Goal: Information Seeking & Learning: Understand process/instructions

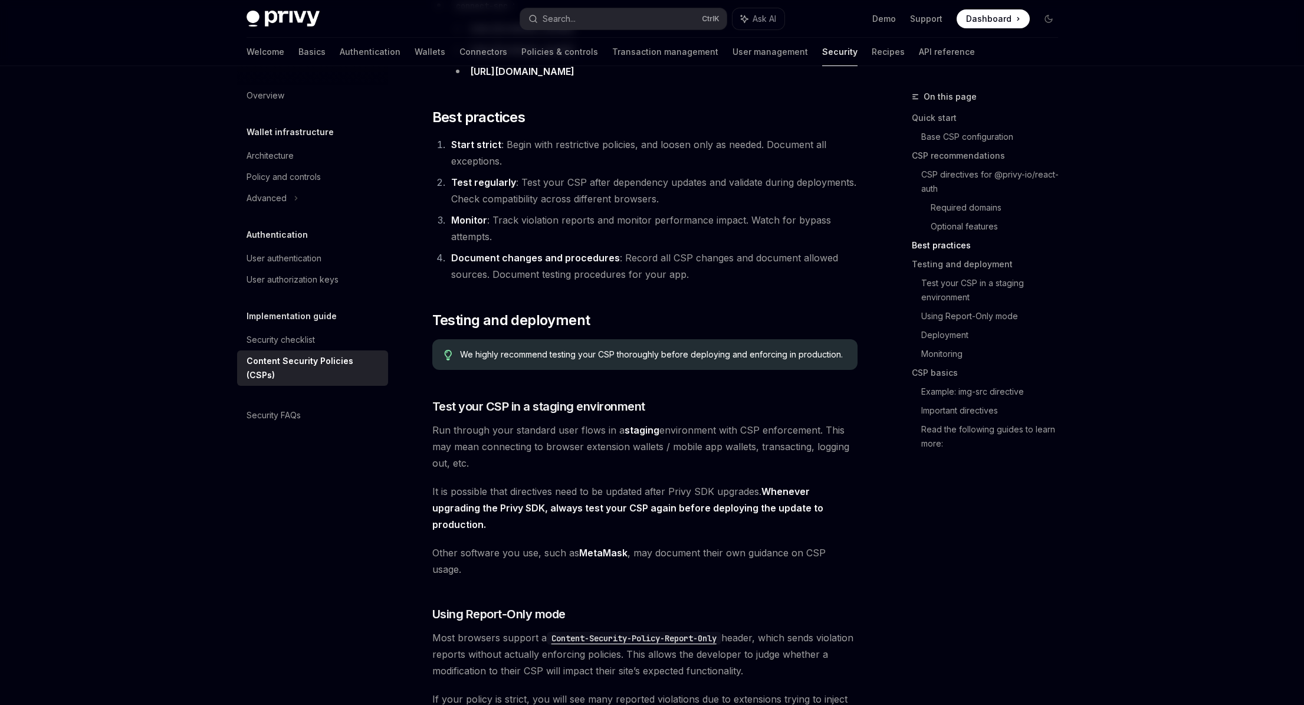
scroll to position [1769, 0]
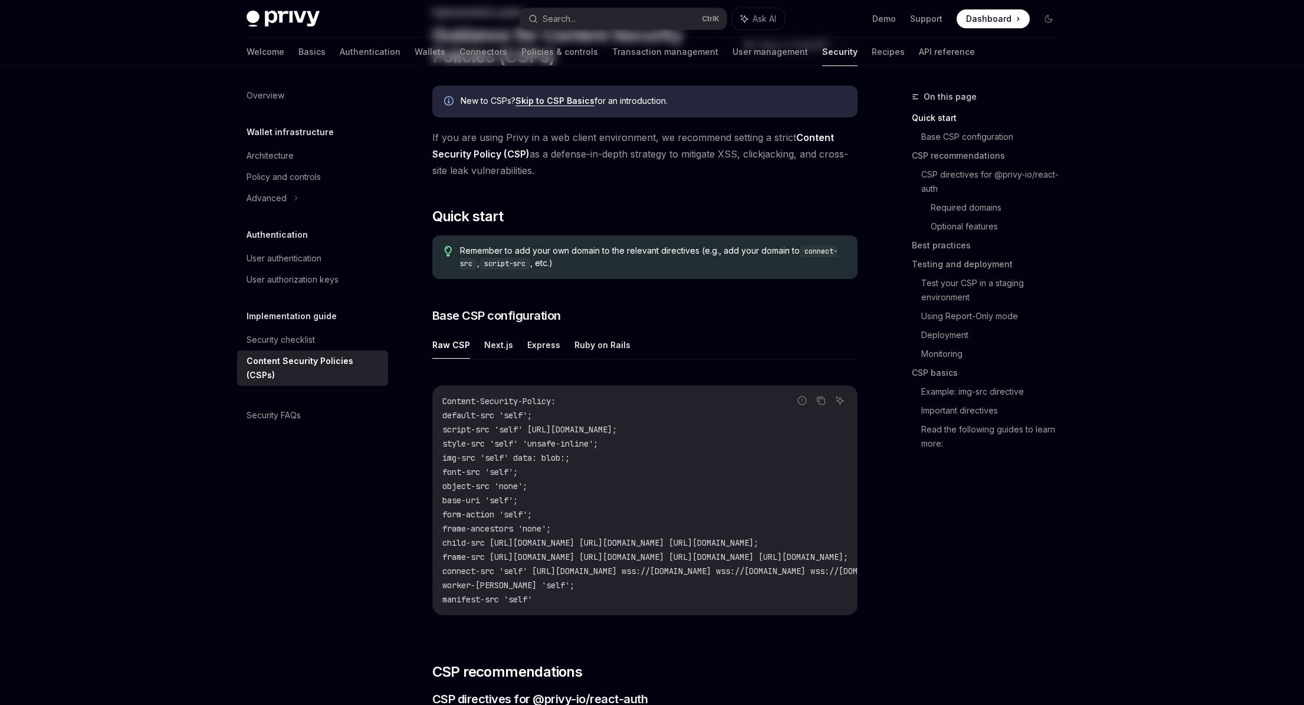
scroll to position [0, 0]
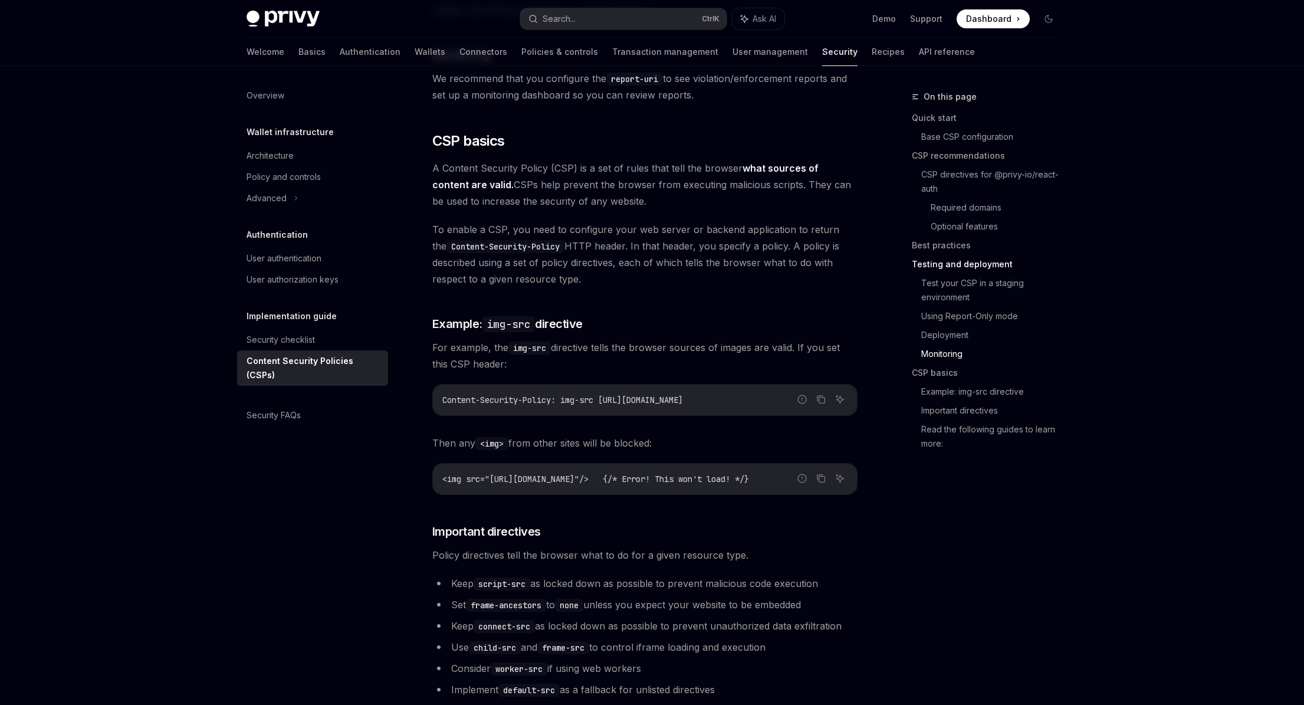
scroll to position [2490, 0]
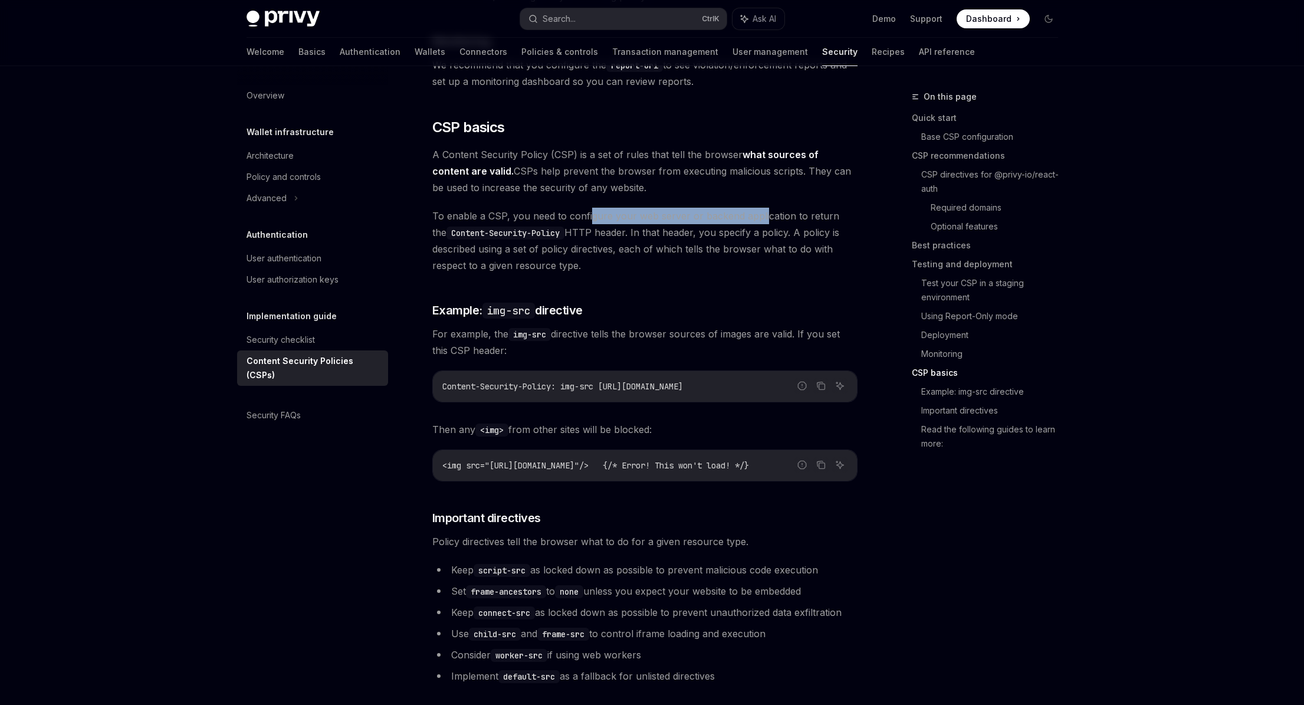
drag, startPoint x: 590, startPoint y: 187, endPoint x: 762, endPoint y: 180, distance: 171.7
click at [762, 208] on span "To enable a CSP, you need to configure your web server or backend application t…" at bounding box center [644, 241] width 425 height 66
click at [765, 212] on span "To enable a CSP, you need to configure your web server or backend application t…" at bounding box center [644, 241] width 425 height 66
drag, startPoint x: 605, startPoint y: 205, endPoint x: 682, endPoint y: 205, distance: 76.6
click at [682, 208] on span "To enable a CSP, you need to configure your web server or backend application t…" at bounding box center [644, 241] width 425 height 66
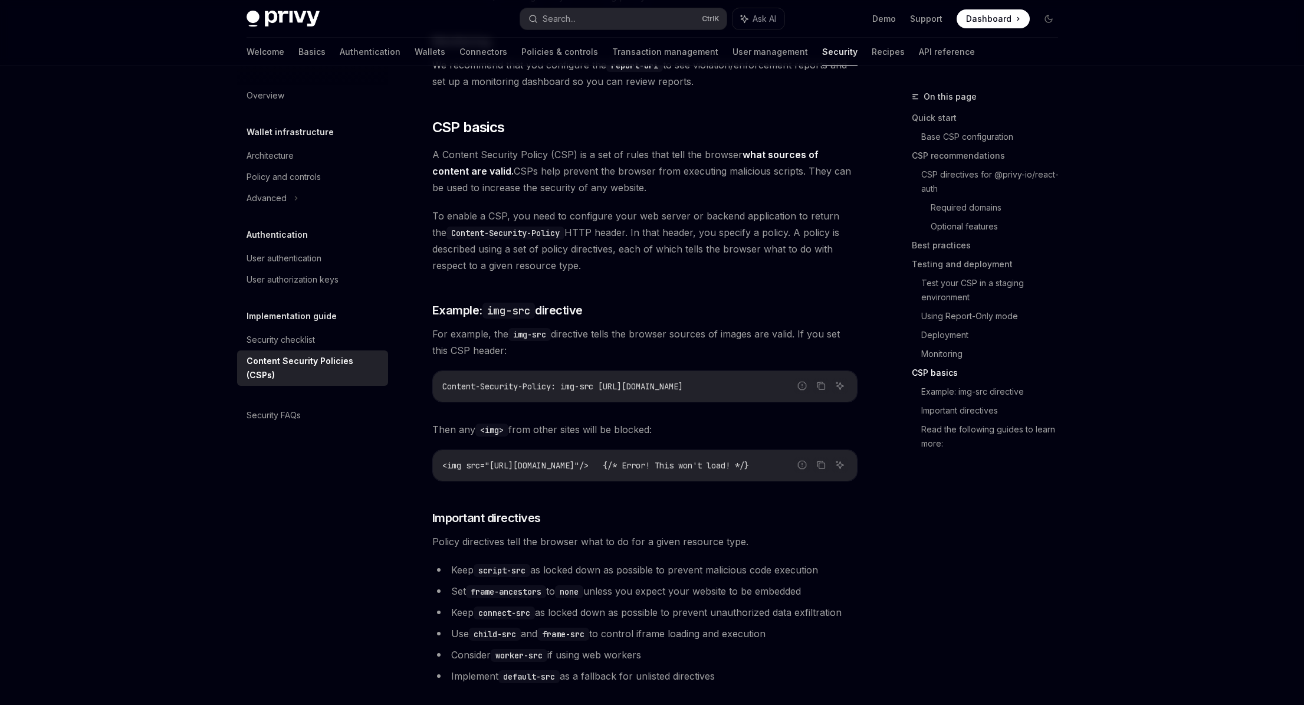
click at [688, 224] on span "To enable a CSP, you need to configure your web server or backend application t…" at bounding box center [644, 241] width 425 height 66
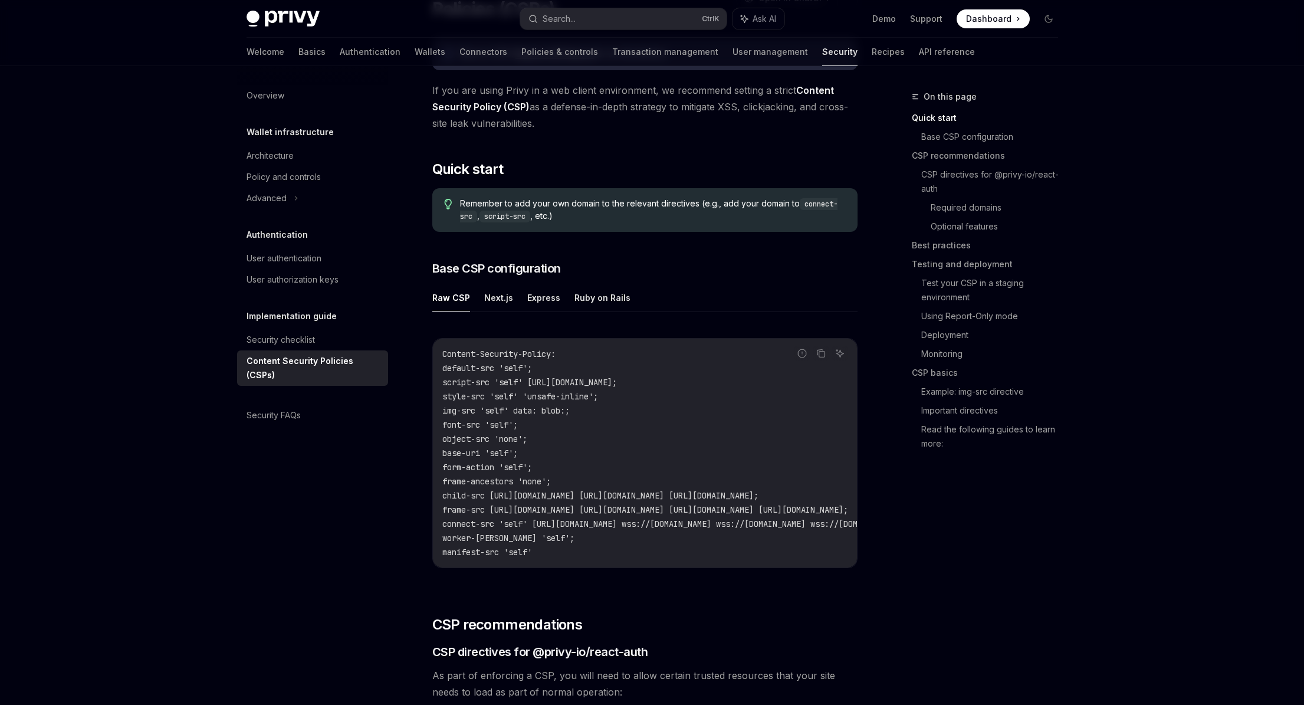
scroll to position [0, 0]
